Goal: Task Accomplishment & Management: Manage account settings

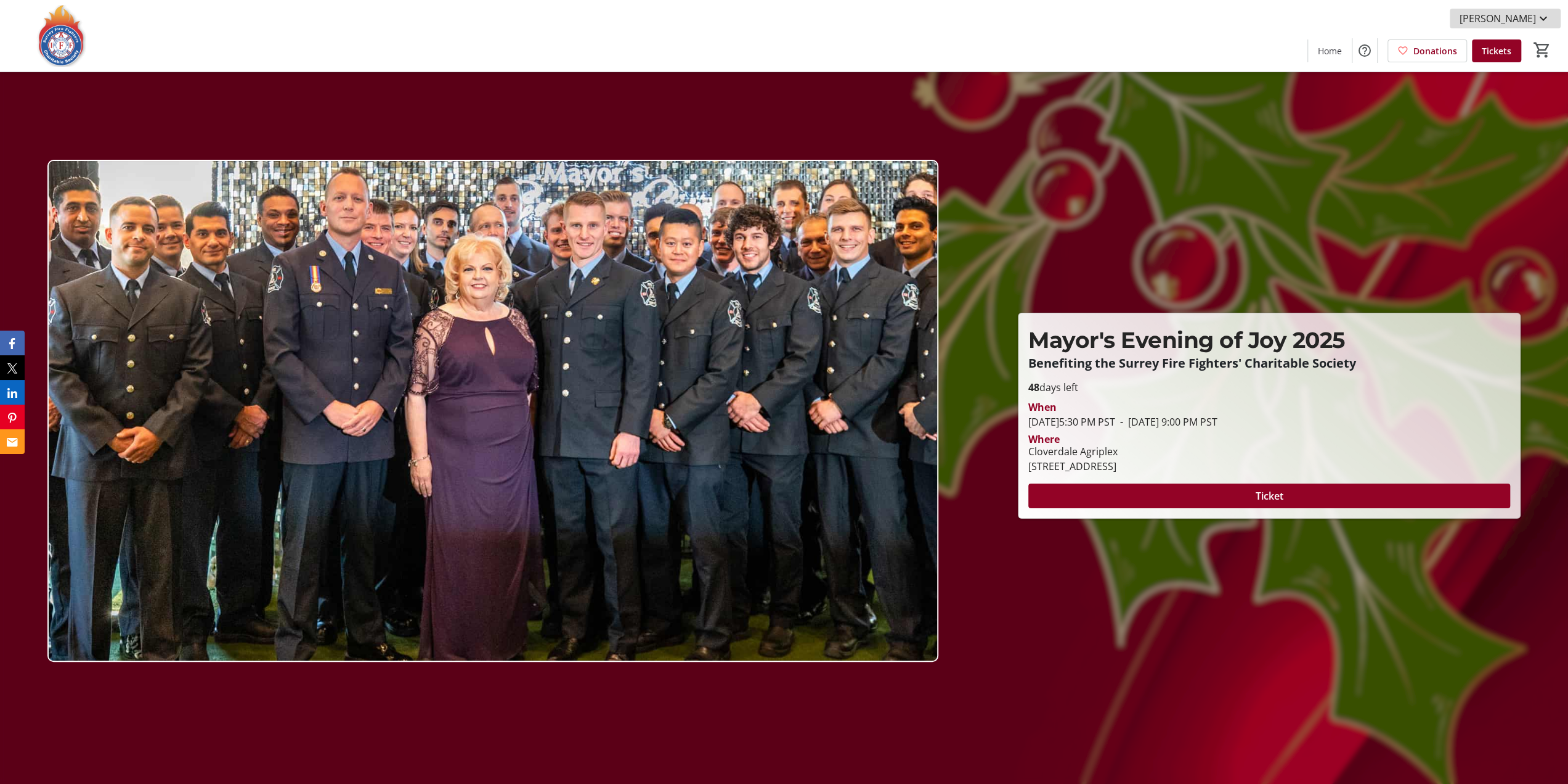
click at [1540, 9] on span at bounding box center [1505, 18] width 111 height 29
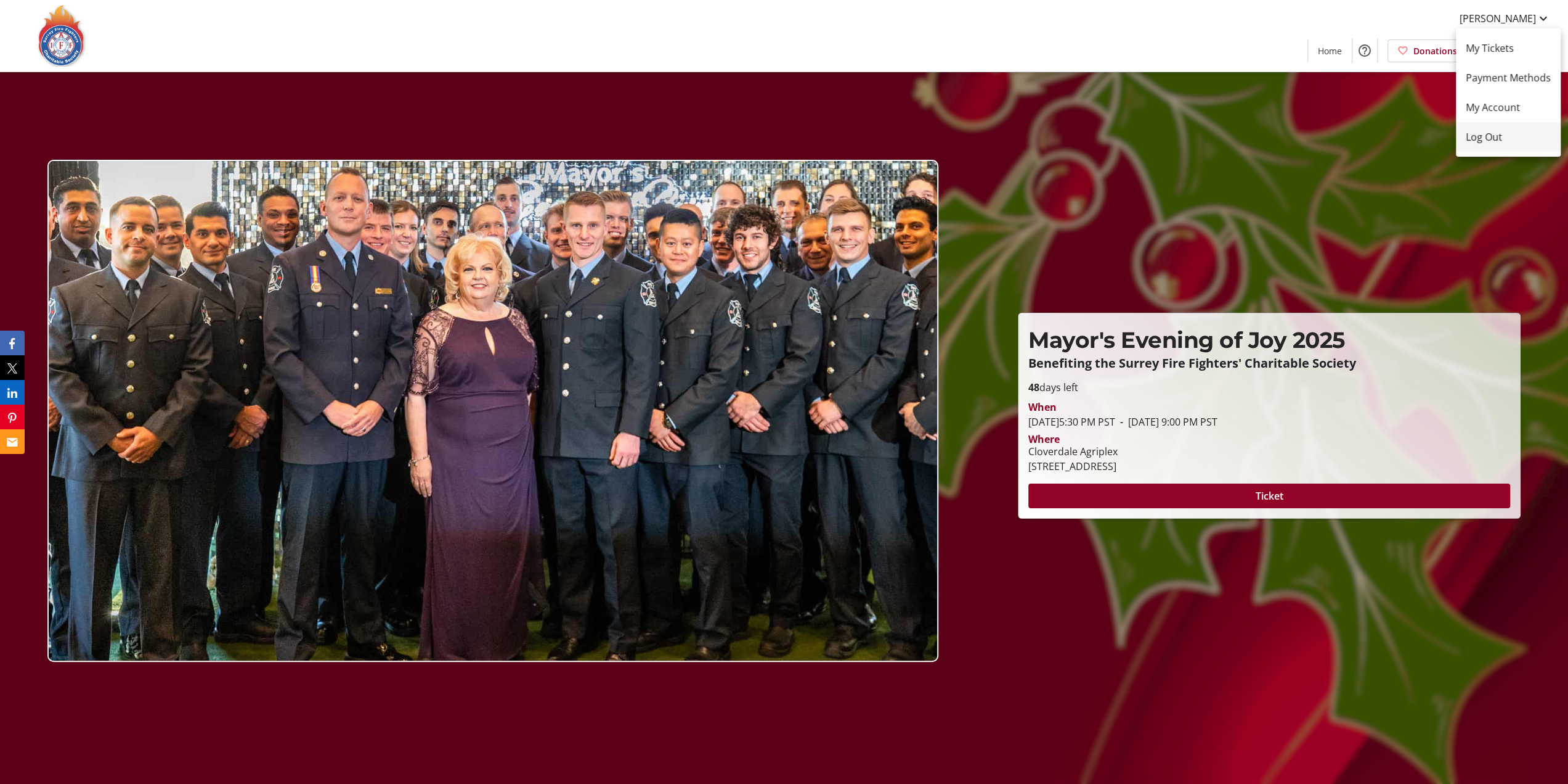
click at [1495, 127] on button "Log Out" at bounding box center [1508, 136] width 105 height 29
click at [1482, 18] on span "Log In" at bounding box center [1476, 19] width 27 height 15
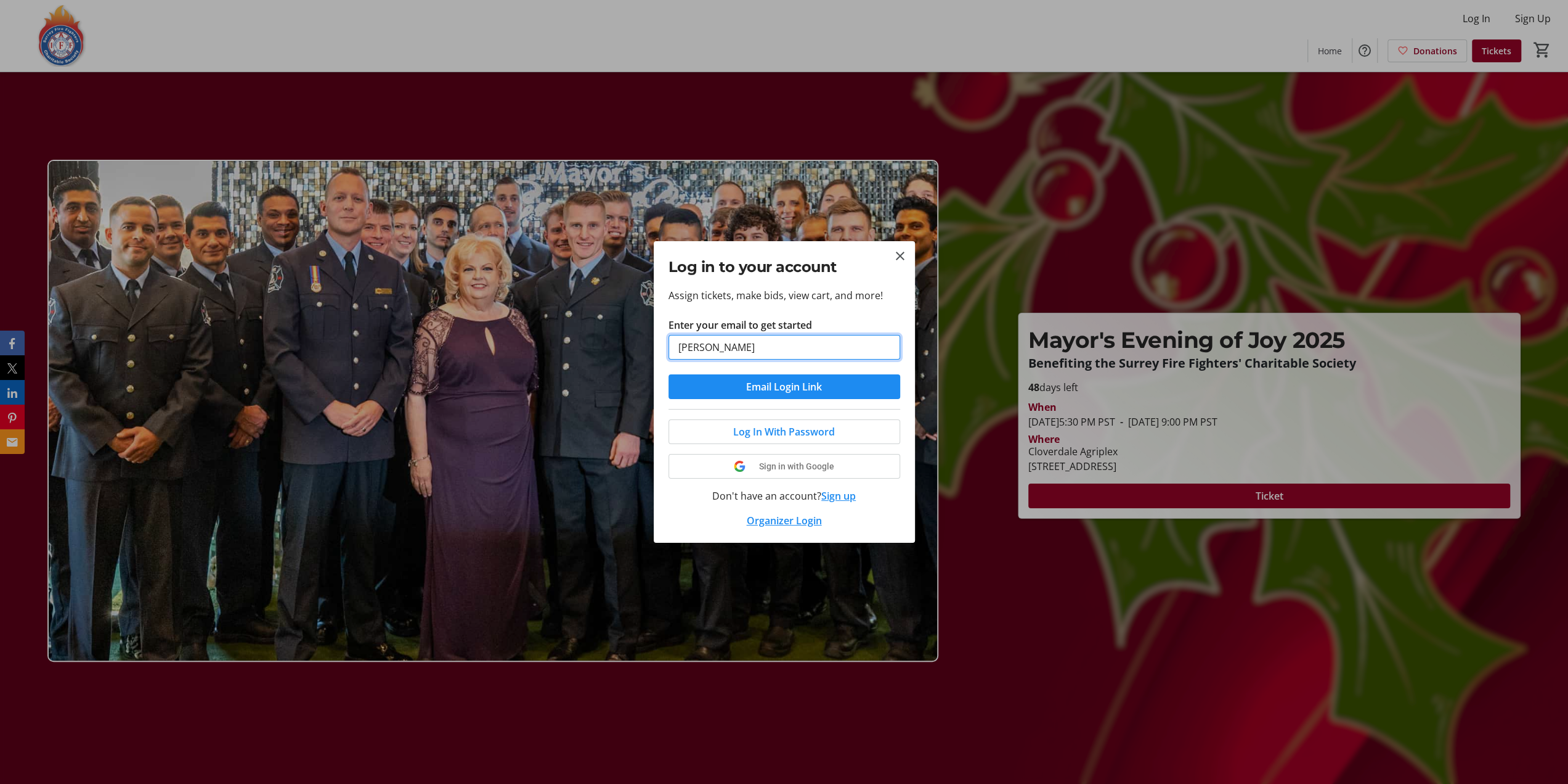
type input "dani"
drag, startPoint x: 778, startPoint y: 346, endPoint x: 673, endPoint y: 347, distance: 105.0
click at [673, 347] on input "dani" at bounding box center [784, 347] width 231 height 25
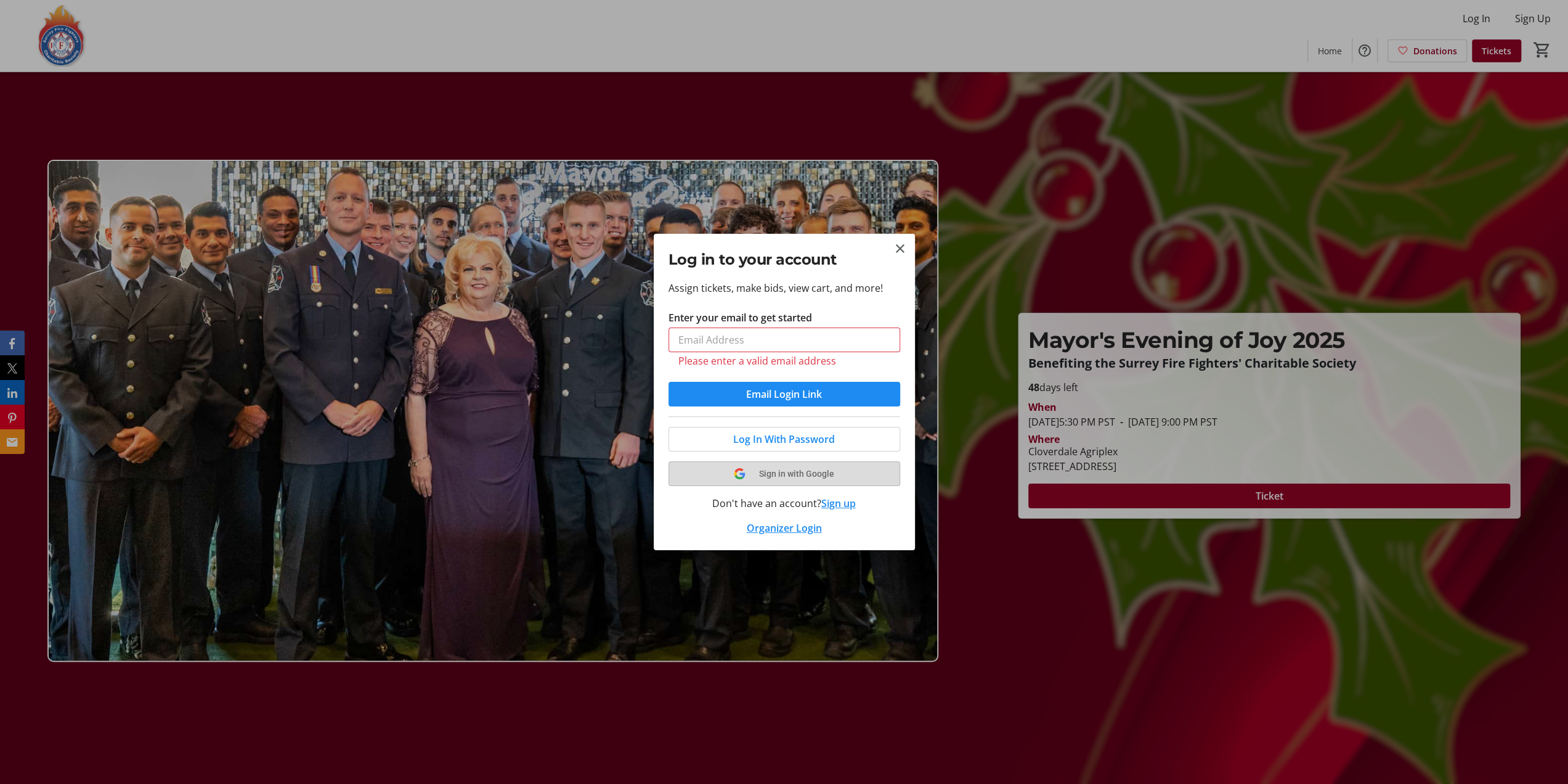
click at [785, 467] on tr-shared-ui-google-sign-in-button-content "Sign in with Google" at bounding box center [784, 473] width 202 height 15
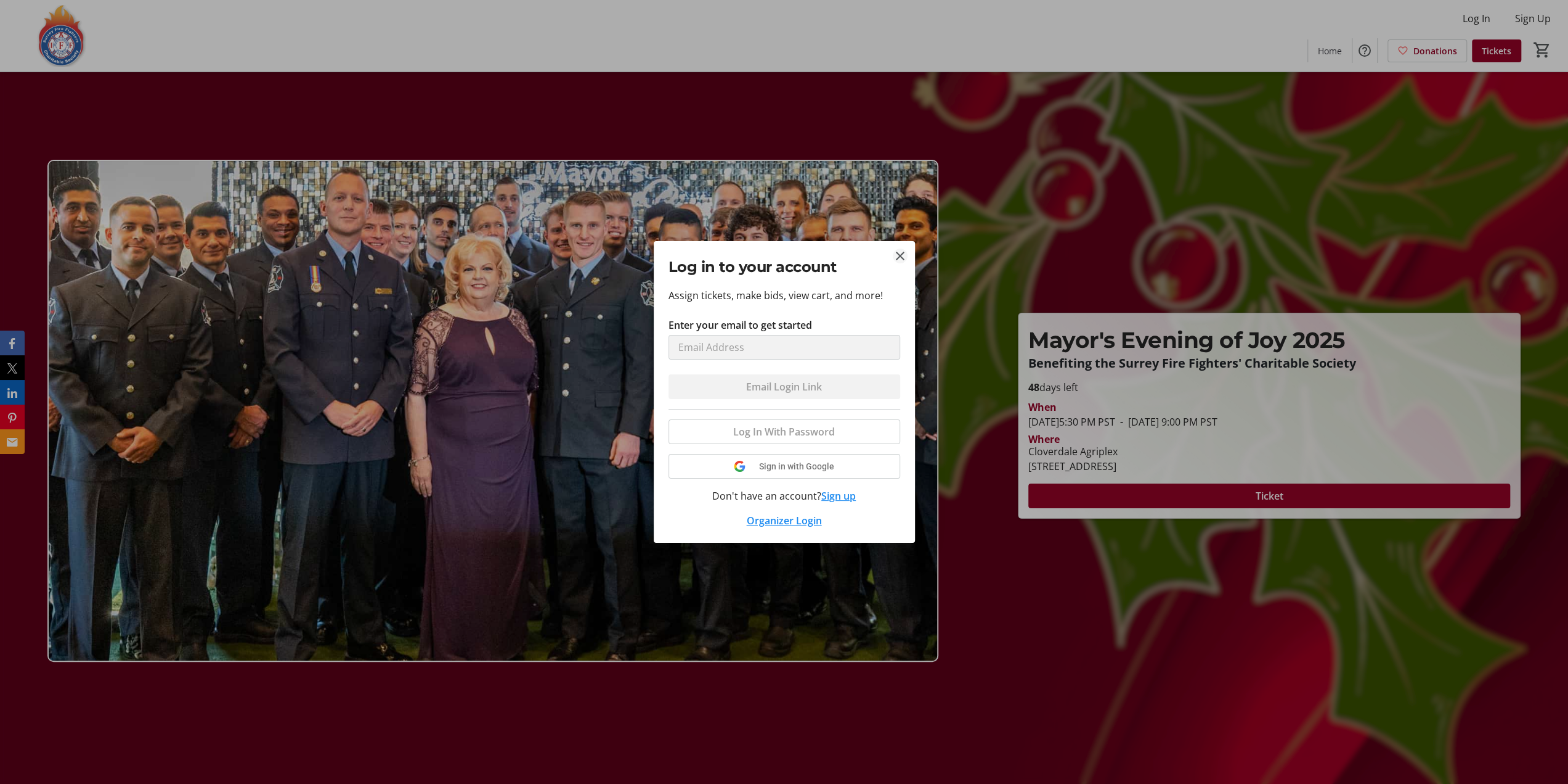
click at [904, 260] on mat-icon "Close" at bounding box center [900, 255] width 15 height 15
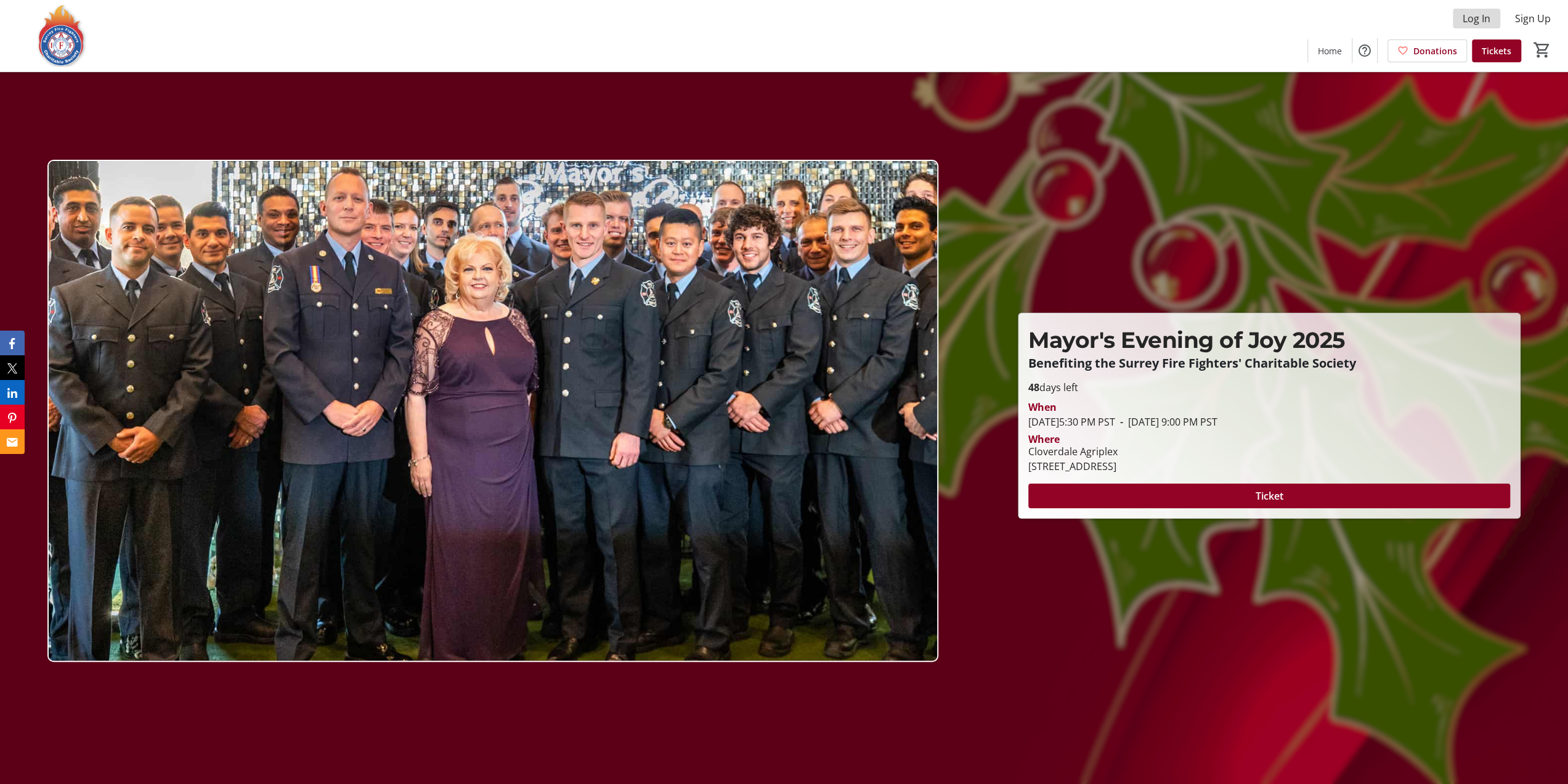
click at [1479, 20] on span "Log In" at bounding box center [1476, 19] width 27 height 15
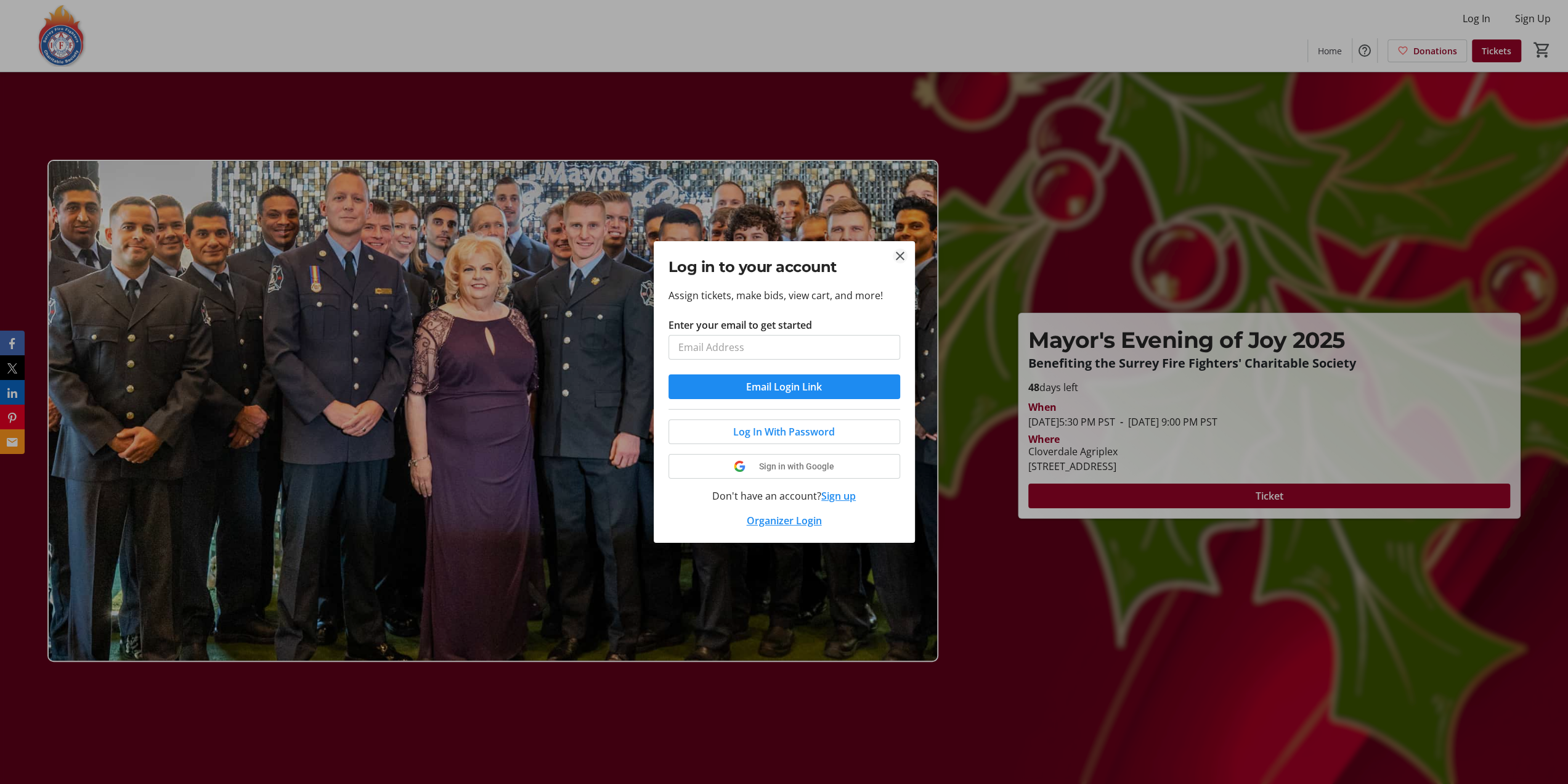
click at [905, 255] on mat-icon "Close" at bounding box center [900, 255] width 15 height 15
